Goal: Transaction & Acquisition: Purchase product/service

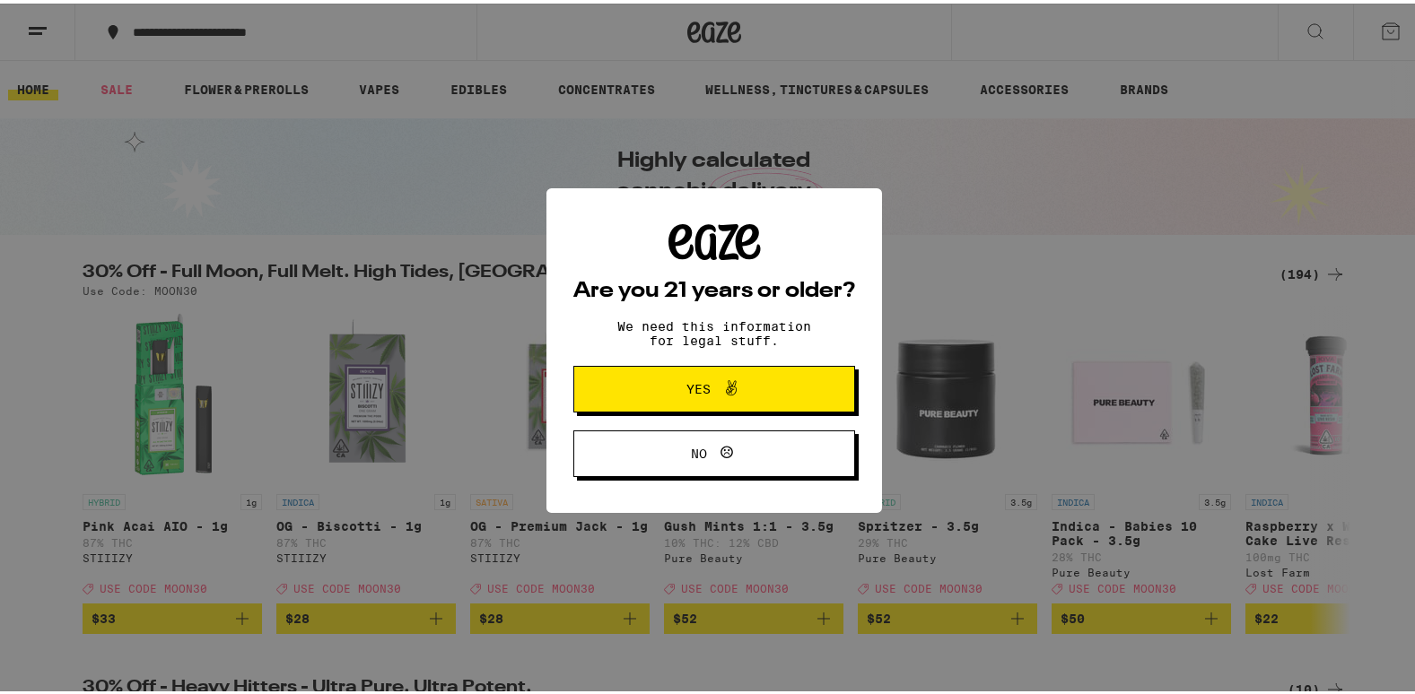
click at [621, 390] on button "Yes" at bounding box center [714, 385] width 282 height 47
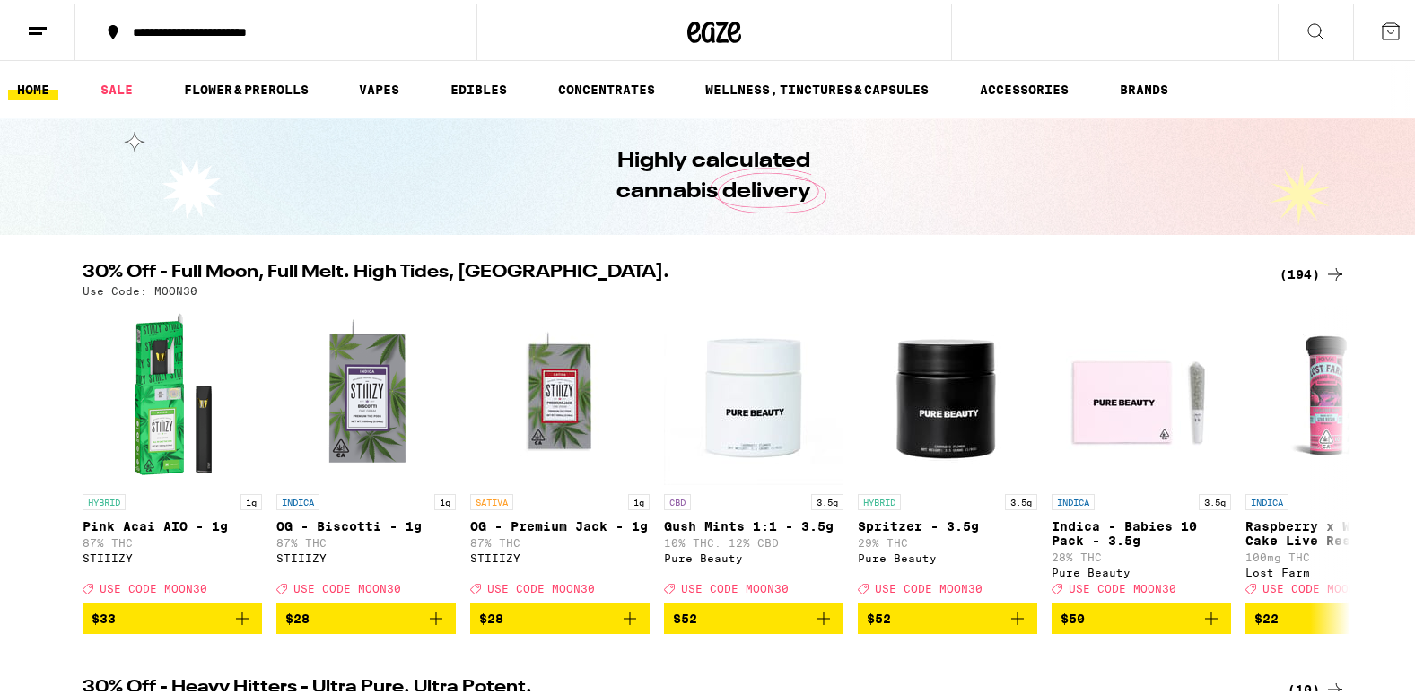
click at [1287, 281] on div "(194)" at bounding box center [1312, 271] width 66 height 22
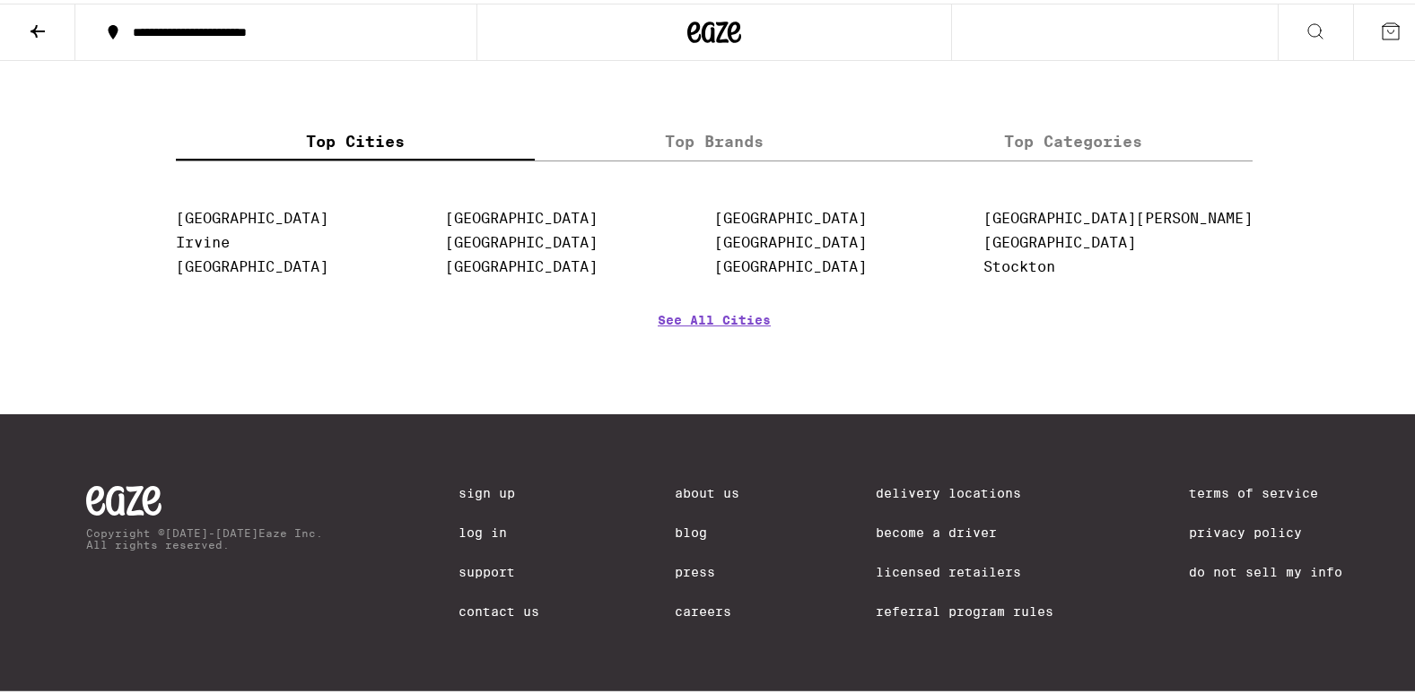
scroll to position [13890, 0]
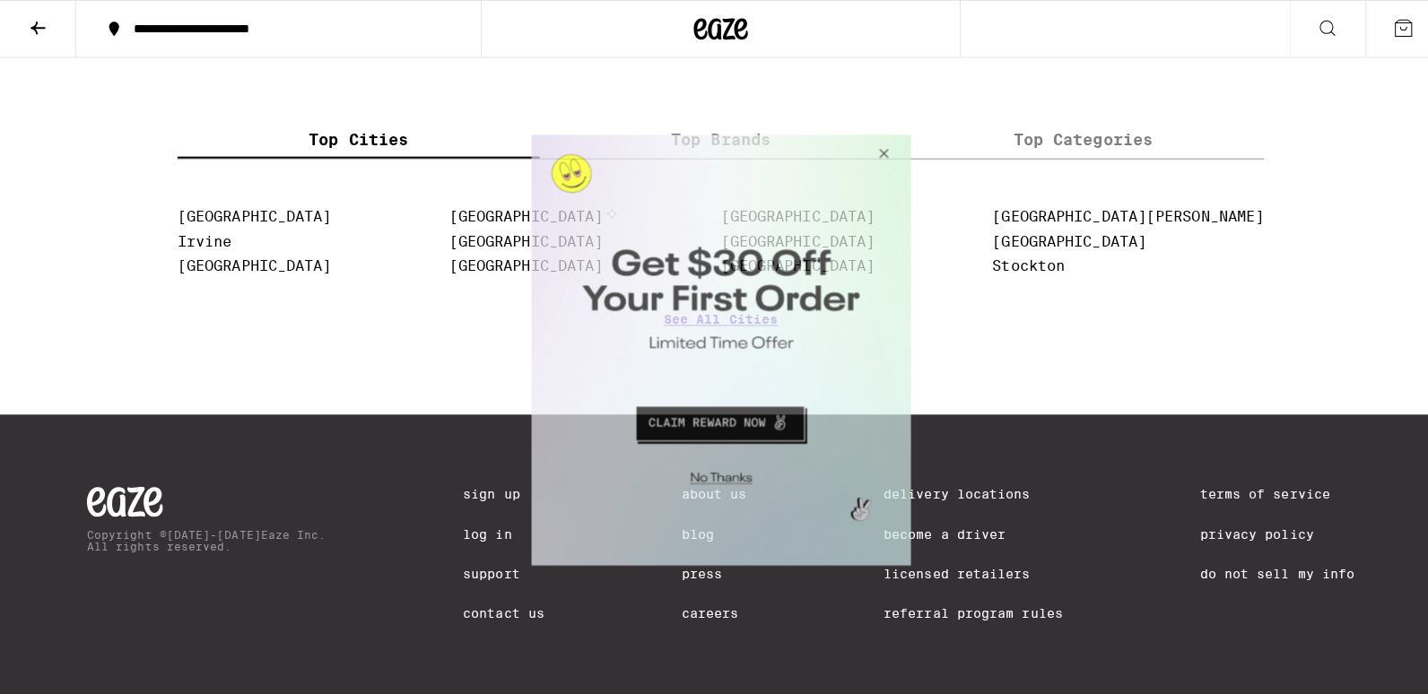
click at [888, 149] on button "Close Modal" at bounding box center [877, 156] width 48 height 43
